Goal: Information Seeking & Learning: Learn about a topic

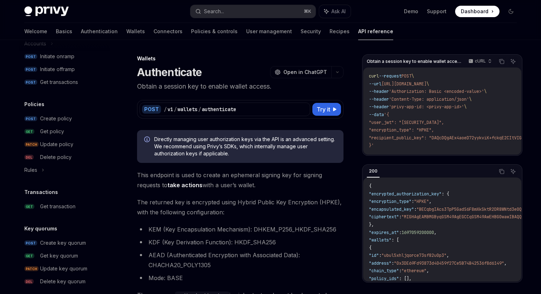
click at [54, 17] on div "Privy Docs home page Search... ⌘ K Ask AI Demo Support Dashboard Dashboard Sear…" at bounding box center [270, 11] width 492 height 23
click at [52, 13] on img at bounding box center [46, 11] width 44 height 10
type textarea "*"
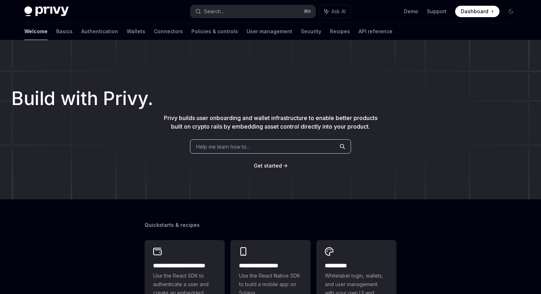
click at [412, 7] on ul "Demo Support Dashboard Dashboard" at bounding box center [451, 11] width 95 height 11
click at [410, 10] on link "Demo" at bounding box center [411, 11] width 14 height 7
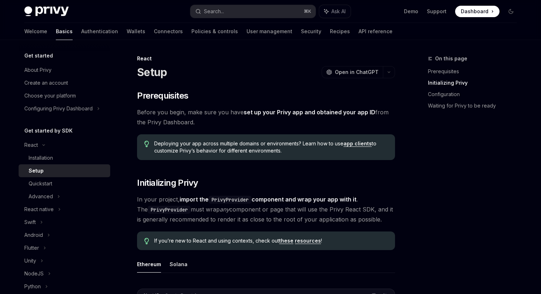
scroll to position [279, 0]
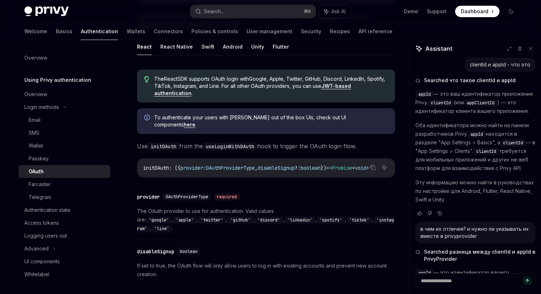
scroll to position [612, 0]
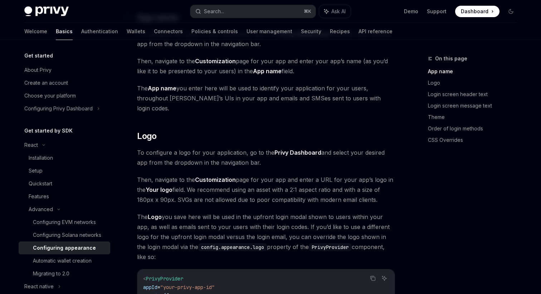
scroll to position [276, 0]
